Goal: Task Accomplishment & Management: Complete application form

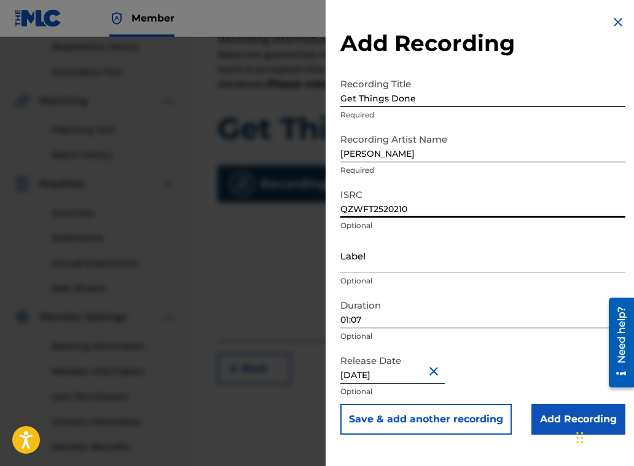
type input "QZWFT2520210"
click at [567, 418] on input "Add Recording" at bounding box center [579, 419] width 94 height 31
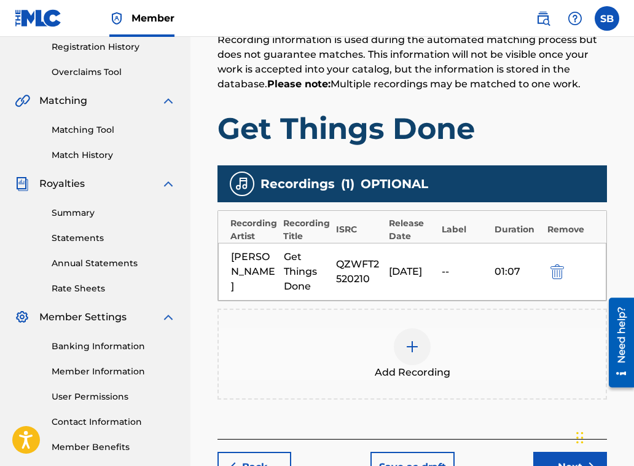
scroll to position [323, 0]
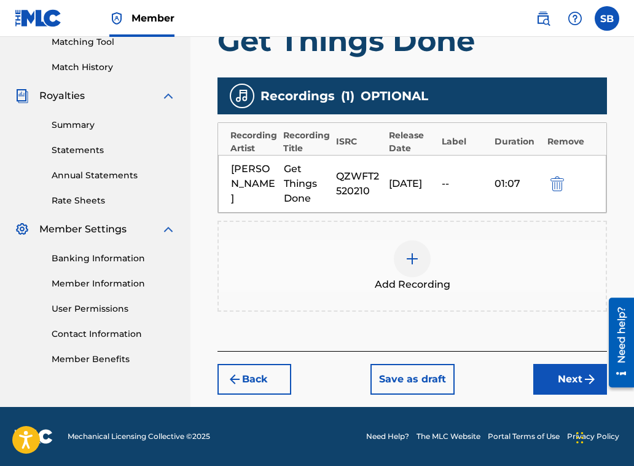
click at [570, 379] on button "Next" at bounding box center [570, 379] width 74 height 31
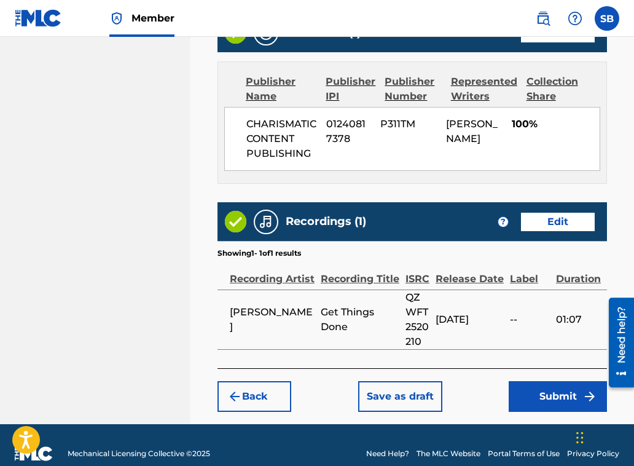
scroll to position [703, 0]
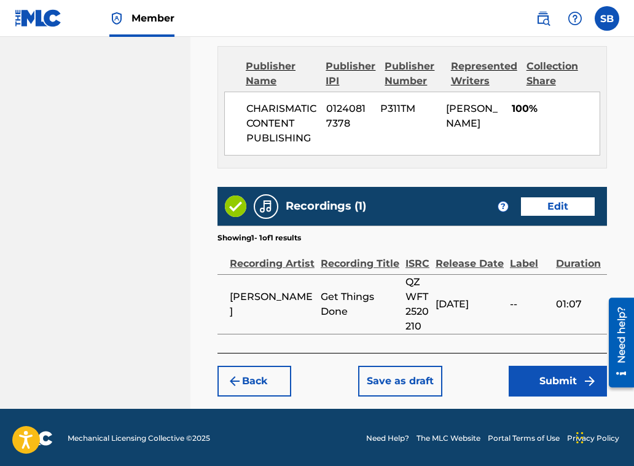
click at [576, 379] on button "Submit" at bounding box center [558, 381] width 98 height 31
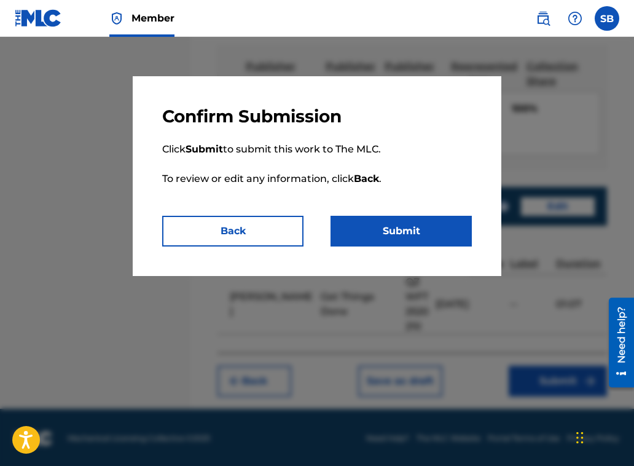
click at [395, 233] on button "Submit" at bounding box center [401, 231] width 141 height 31
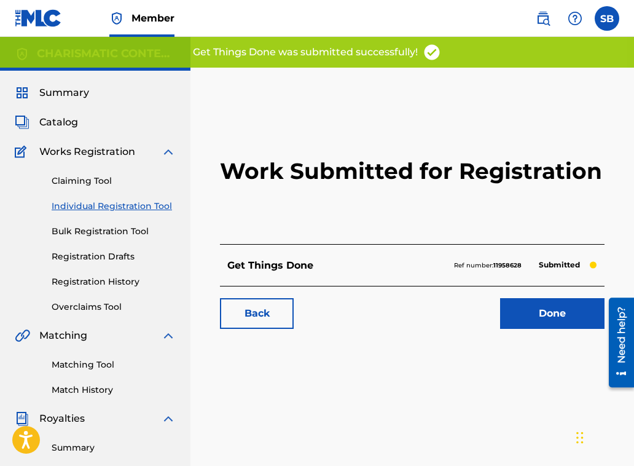
click at [551, 315] on link "Done" at bounding box center [552, 313] width 104 height 31
